Goal: Task Accomplishment & Management: Use online tool/utility

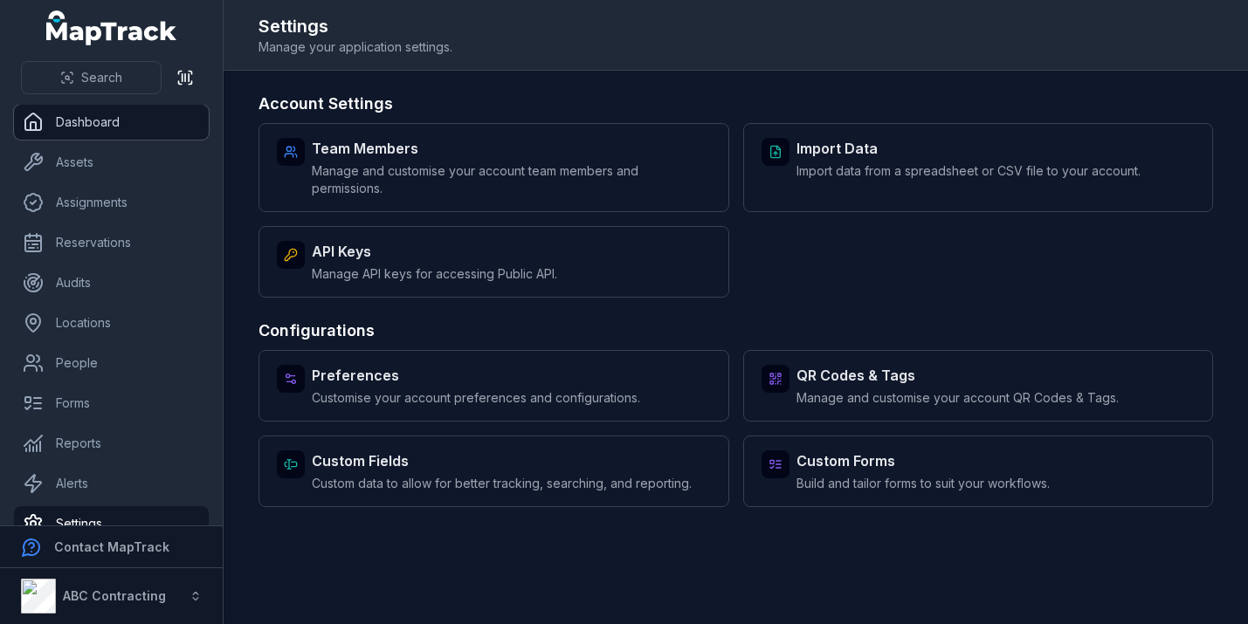
click at [135, 121] on link "Dashboard" at bounding box center [111, 122] width 195 height 35
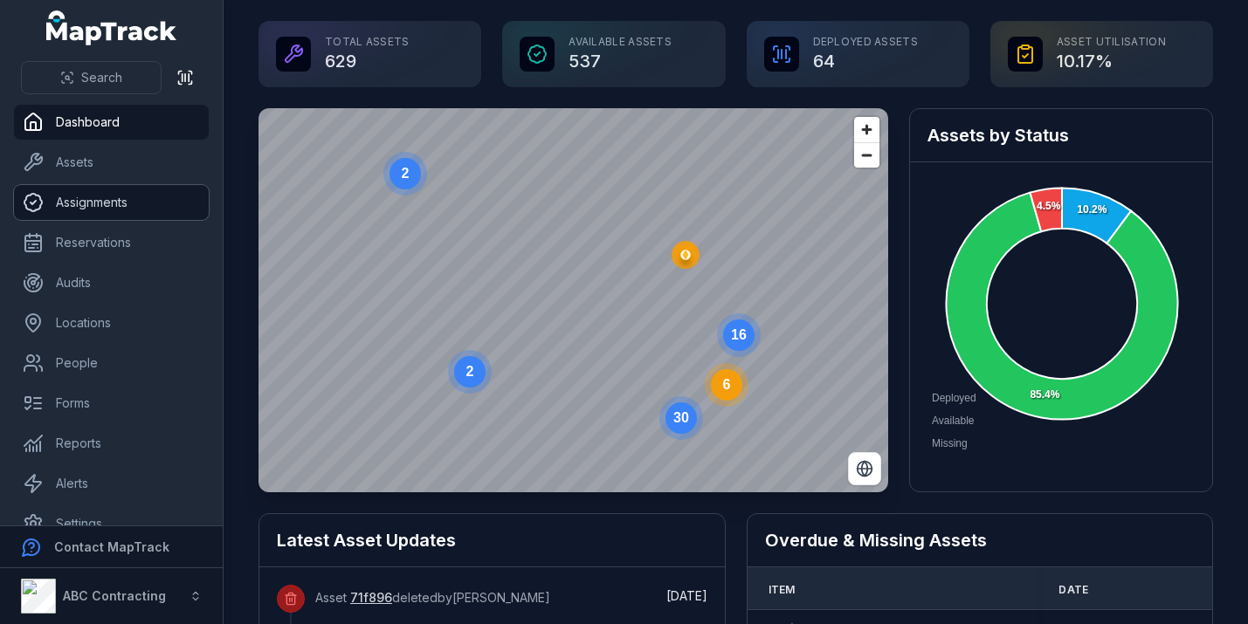
click at [104, 198] on link "Assignments" at bounding box center [111, 202] width 195 height 35
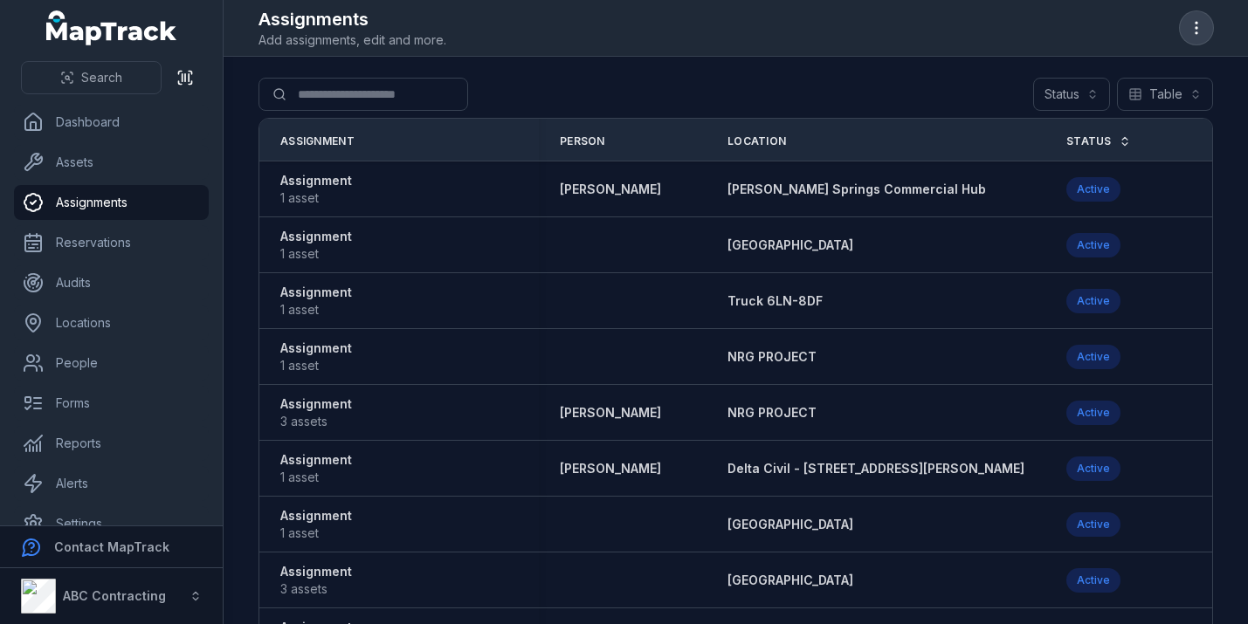
click at [1195, 25] on icon "button" at bounding box center [1195, 27] width 17 height 17
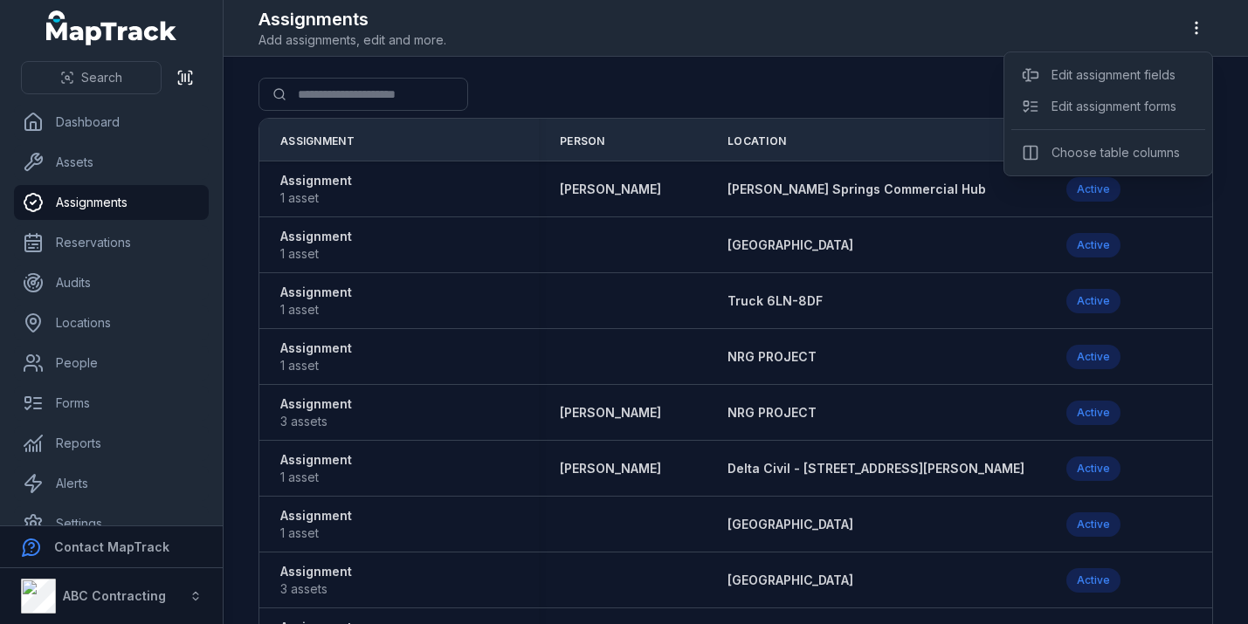
click at [1131, 24] on div "Assignments Add assignments, edit and more." at bounding box center [735, 28] width 954 height 42
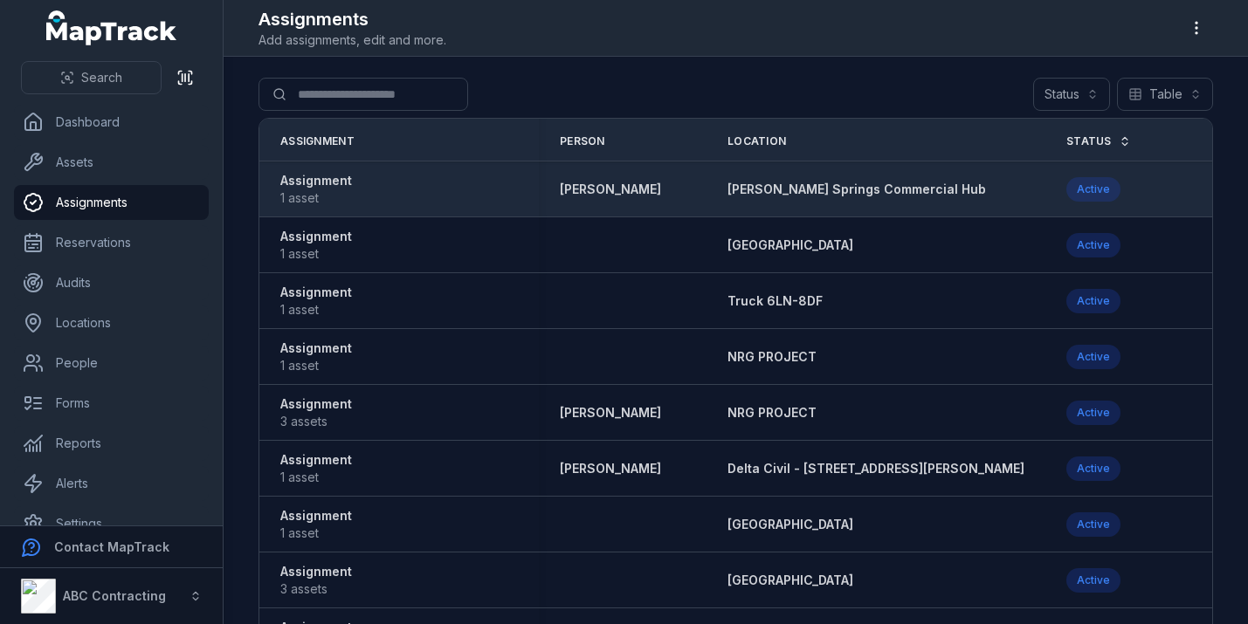
click at [320, 175] on strong "Assignment" at bounding box center [316, 180] width 72 height 17
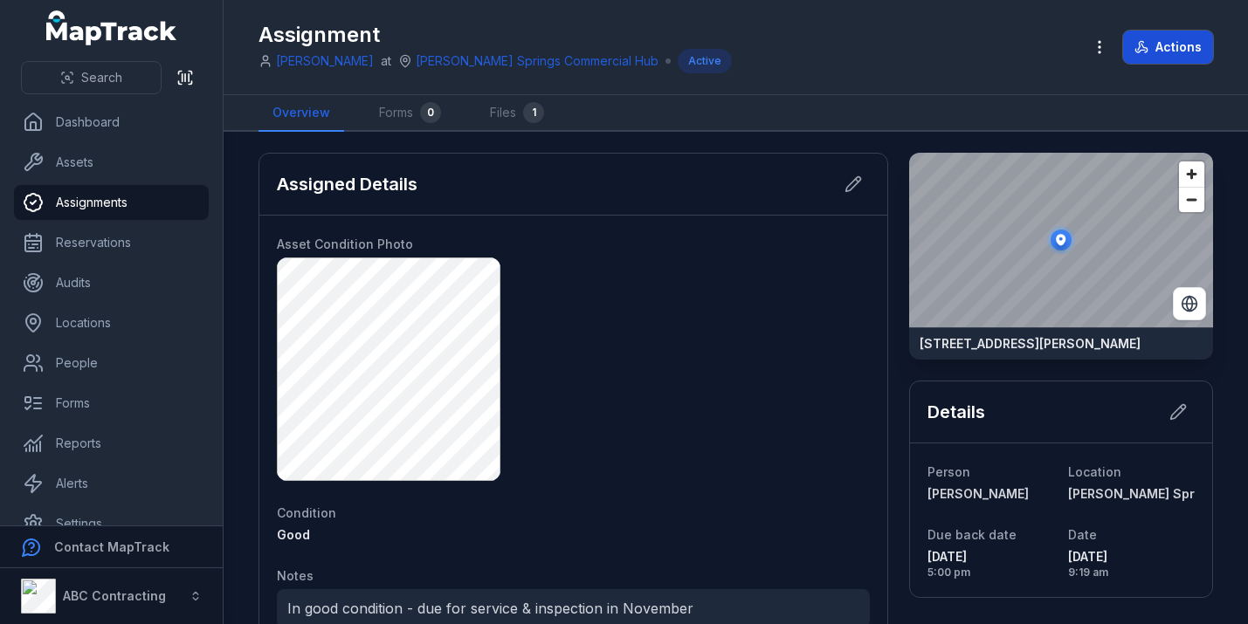
click at [1164, 44] on button "Actions" at bounding box center [1168, 47] width 90 height 33
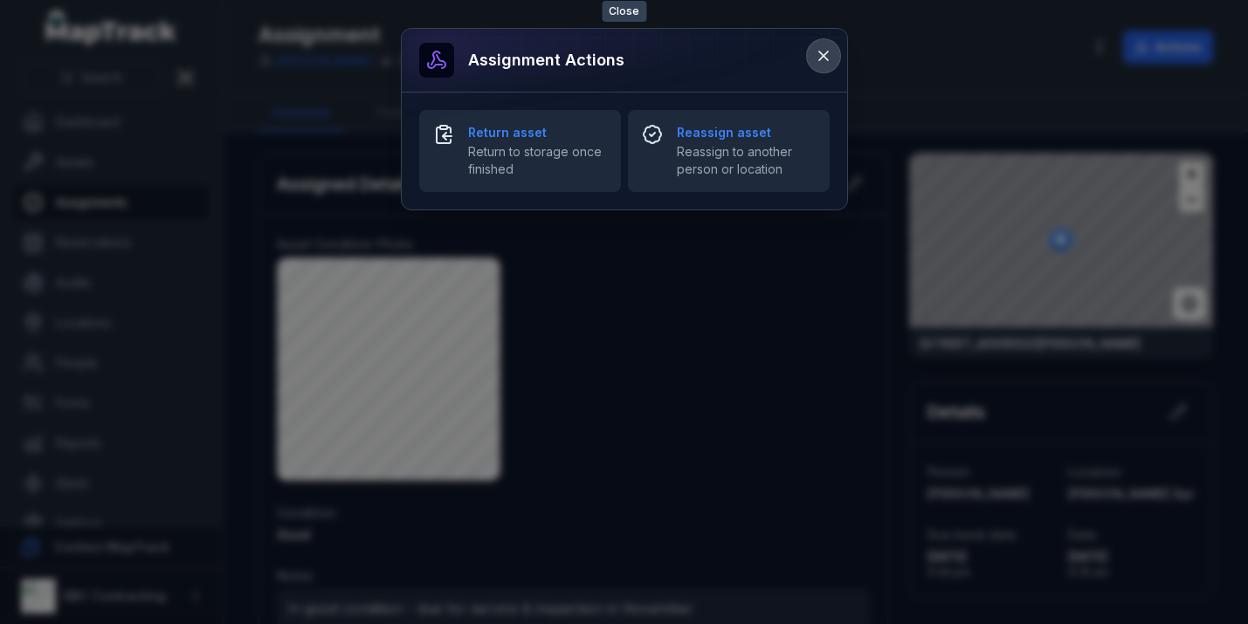
click at [823, 57] on icon at bounding box center [823, 56] width 9 height 9
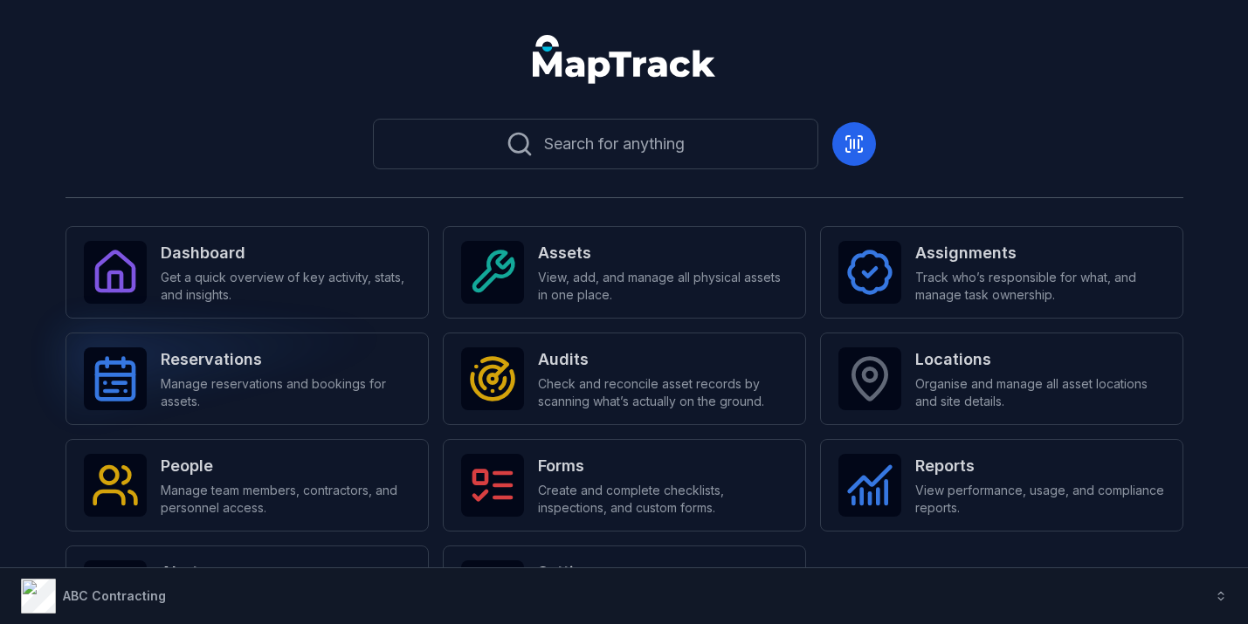
click at [223, 387] on span "Manage reservations and bookings for assets." at bounding box center [286, 392] width 250 height 35
